Goal: Task Accomplishment & Management: Manage account settings

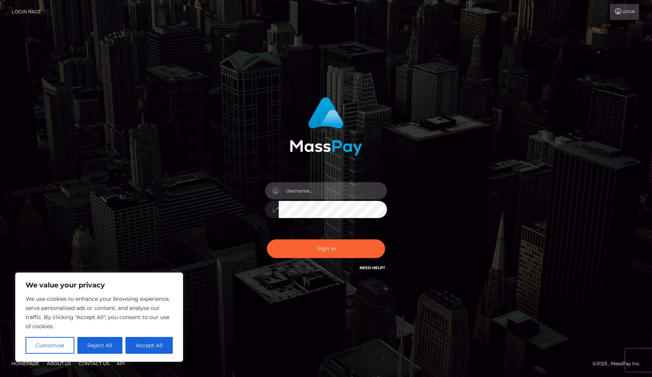
type input "[EMAIL_ADDRESS][DOMAIN_NAME]"
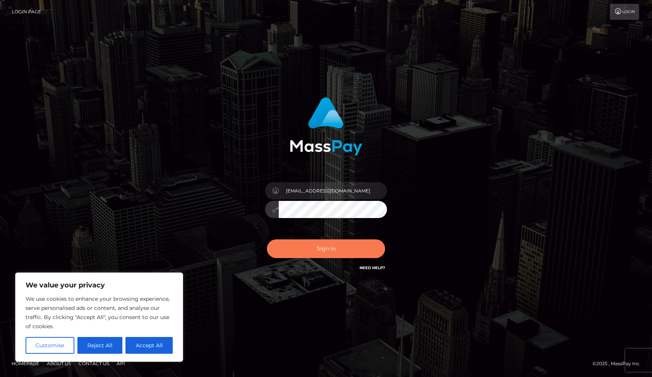
click at [307, 249] on button "Sign in" at bounding box center [326, 248] width 118 height 19
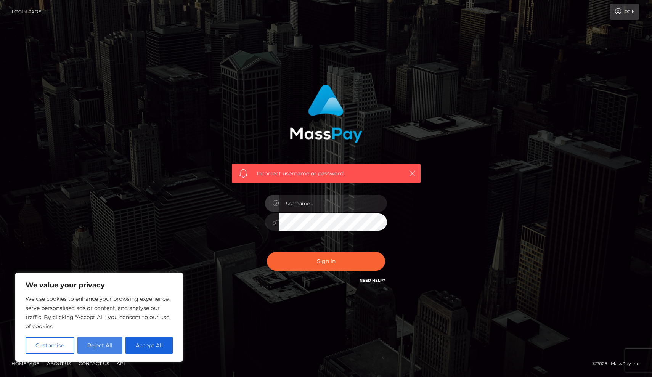
click at [100, 344] on button "Reject All" at bounding box center [99, 345] width 45 height 17
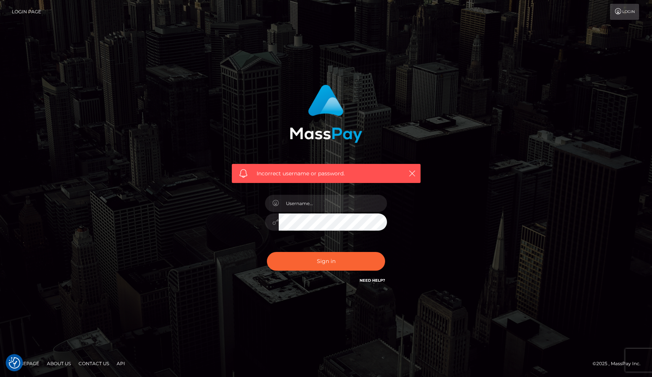
click at [372, 281] on link "Need Help?" at bounding box center [372, 280] width 26 height 5
click at [318, 207] on input "text" at bounding box center [333, 203] width 108 height 17
type input "caitlingallardi@icloud.com"
click at [340, 262] on button "Sign in" at bounding box center [326, 261] width 118 height 19
type input "Z29kZGVzc2NhdDk3NEBvdXRsb29rLmNvbQ=="
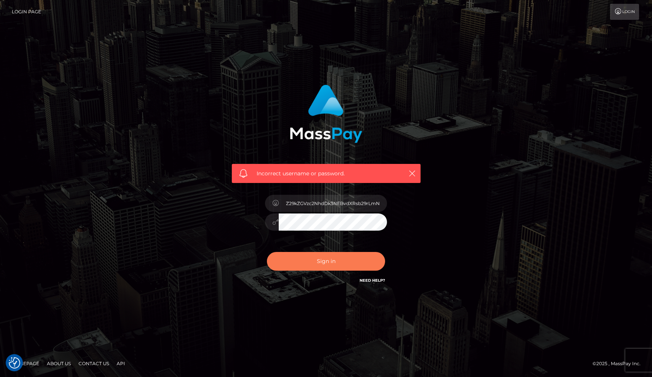
click at [334, 267] on button "Sign in" at bounding box center [326, 261] width 118 height 19
type input "[EMAIL_ADDRESS][DOMAIN_NAME]"
click at [274, 225] on icon at bounding box center [275, 222] width 6 height 6
click at [273, 223] on icon at bounding box center [275, 222] width 6 height 6
click at [274, 223] on icon at bounding box center [275, 222] width 6 height 6
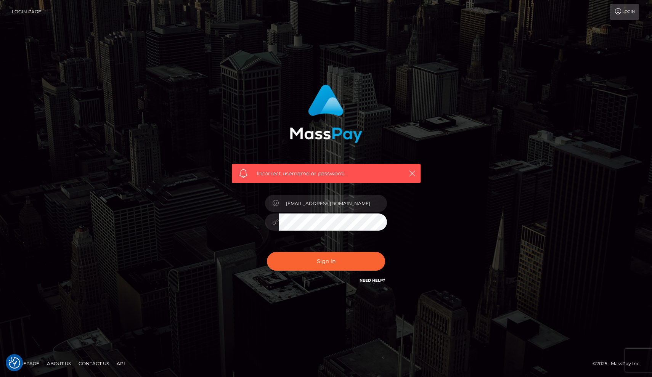
click at [274, 223] on icon at bounding box center [275, 222] width 6 height 6
click at [274, 224] on icon at bounding box center [275, 222] width 6 height 6
click at [409, 172] on icon "button" at bounding box center [412, 174] width 8 height 8
click at [415, 173] on icon "button" at bounding box center [412, 174] width 8 height 8
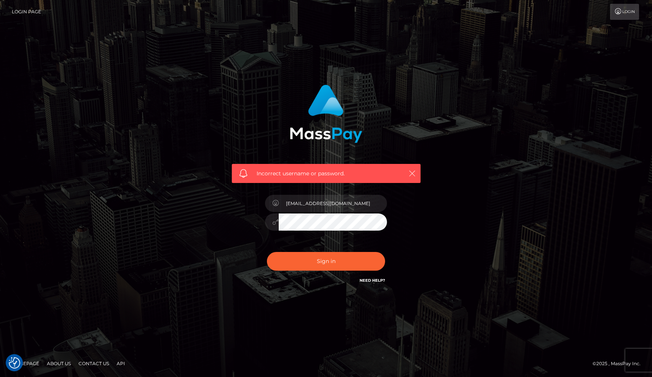
click at [414, 173] on icon "button" at bounding box center [412, 174] width 8 height 8
